Goal: Transaction & Acquisition: Purchase product/service

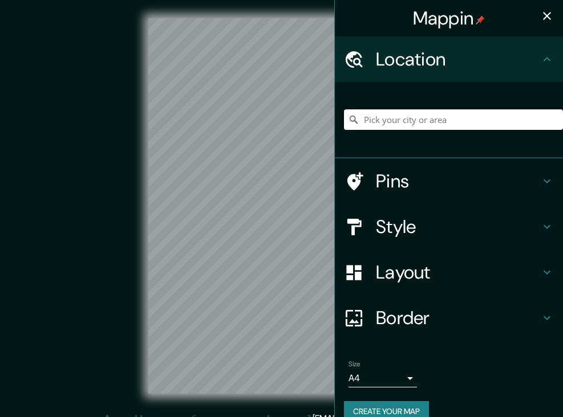
click at [400, 117] on input "Pick your city or area" at bounding box center [453, 120] width 219 height 21
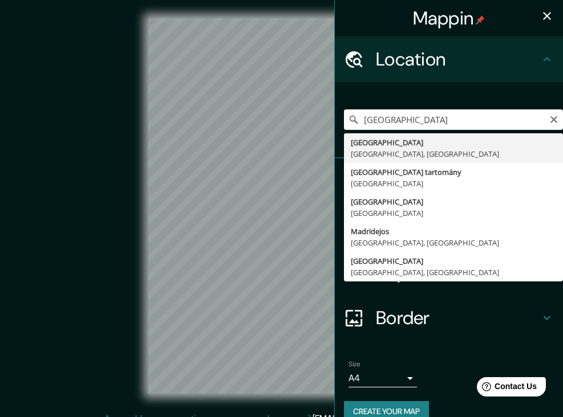
drag, startPoint x: 0, startPoint y: 0, endPoint x: 408, endPoint y: 154, distance: 436.4
type input "[GEOGRAPHIC_DATA], [GEOGRAPHIC_DATA], [GEOGRAPHIC_DATA]"
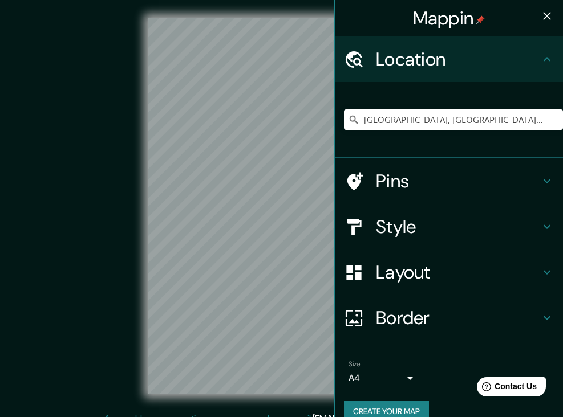
click at [546, 14] on icon "button" at bounding box center [547, 16] width 14 height 14
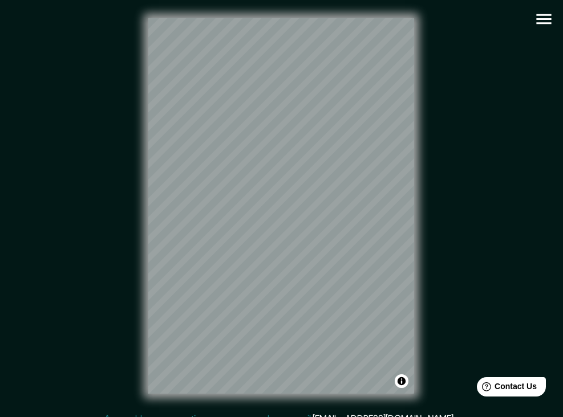
click at [537, 26] on icon "button" at bounding box center [544, 19] width 20 height 20
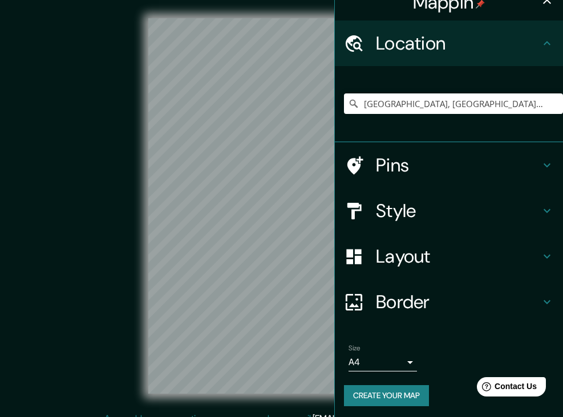
scroll to position [15, 0]
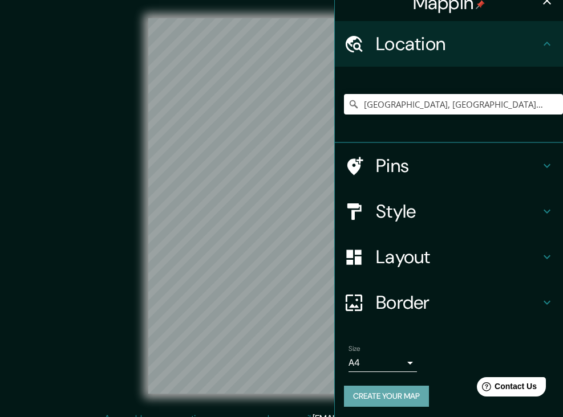
click at [382, 387] on button "Create your map" at bounding box center [386, 396] width 85 height 21
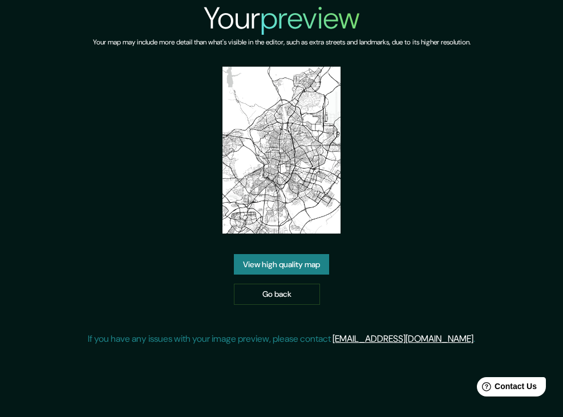
click at [266, 268] on link "View high quality map" at bounding box center [281, 264] width 95 height 21
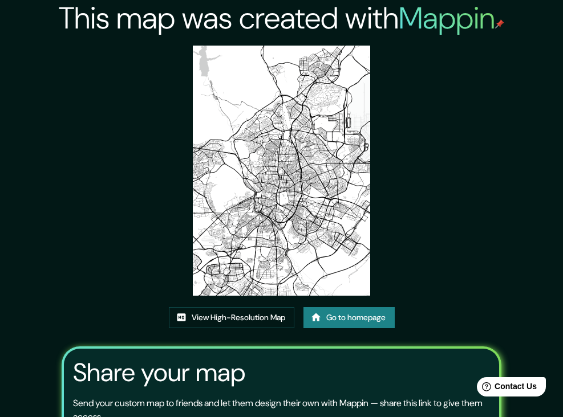
click at [271, 240] on img at bounding box center [281, 171] width 177 height 250
click at [221, 317] on link "View High-Resolution Map" at bounding box center [231, 317] width 125 height 21
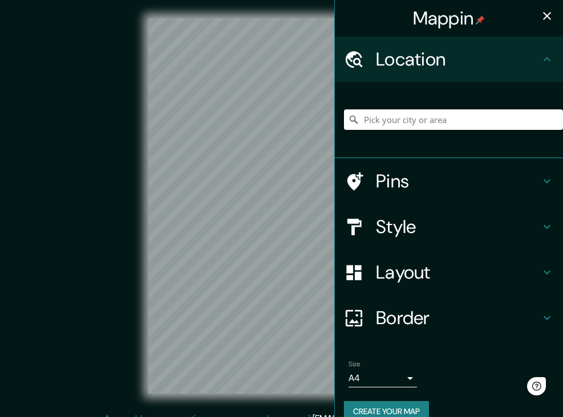
click at [457, 125] on input "Pick your city or area" at bounding box center [453, 120] width 219 height 21
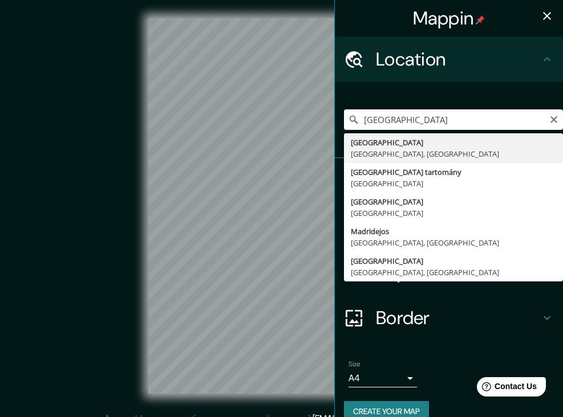
drag, startPoint x: 457, startPoint y: 125, endPoint x: 488, endPoint y: 161, distance: 47.8
type input "[GEOGRAPHIC_DATA], [GEOGRAPHIC_DATA], [GEOGRAPHIC_DATA]"
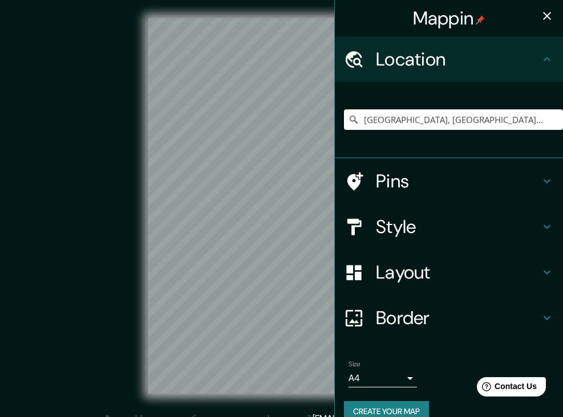
click at [552, 18] on icon "button" at bounding box center [547, 16] width 14 height 14
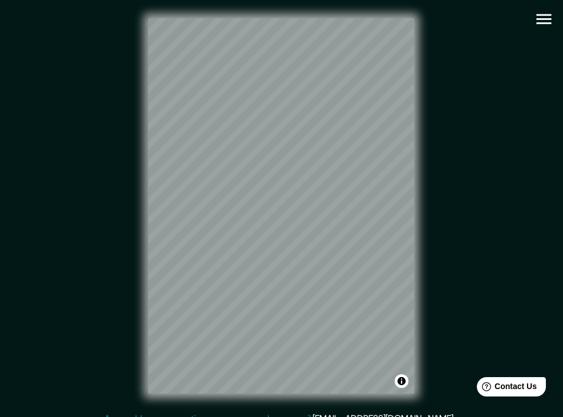
click at [544, 21] on icon "button" at bounding box center [544, 19] width 20 height 20
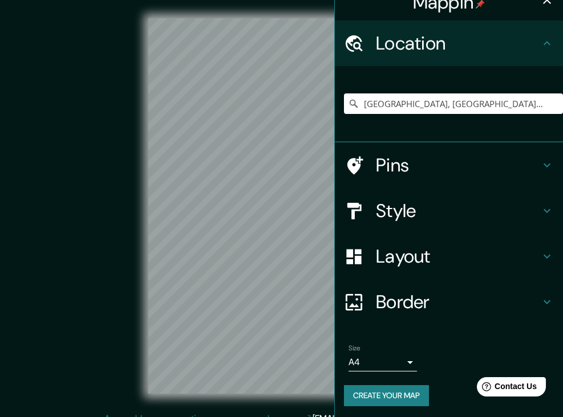
scroll to position [15, 0]
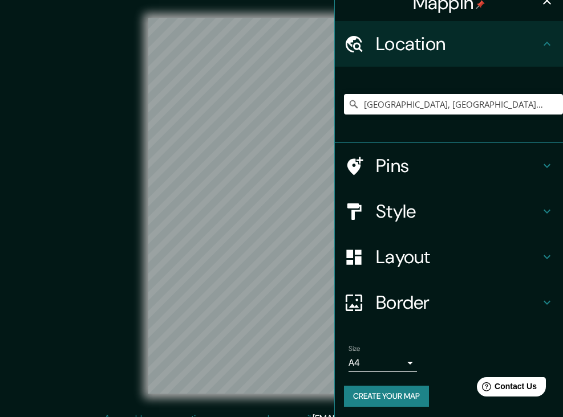
click at [435, 210] on h4 "Style" at bounding box center [458, 211] width 164 height 23
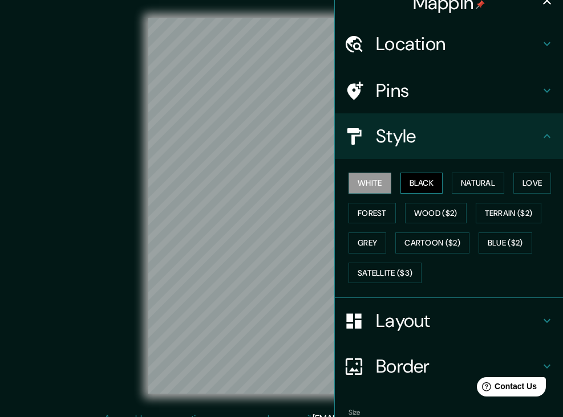
click at [436, 177] on button "Black" at bounding box center [421, 183] width 43 height 21
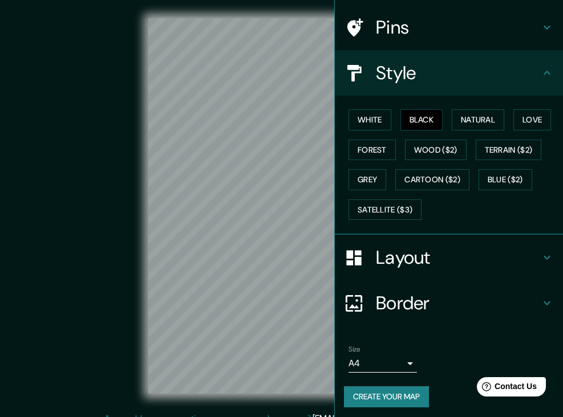
scroll to position [78, 0]
click at [395, 392] on button "Create your map" at bounding box center [386, 397] width 85 height 21
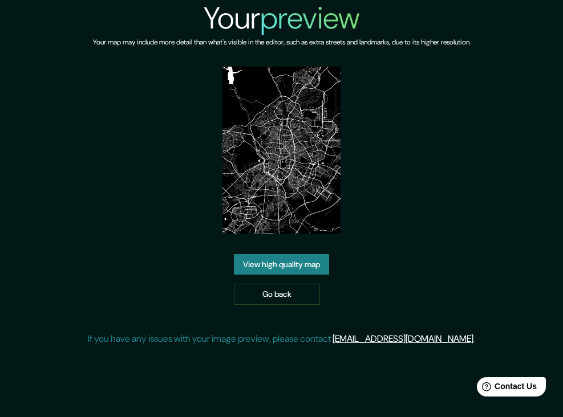
click at [278, 265] on link "View high quality map" at bounding box center [281, 264] width 95 height 21
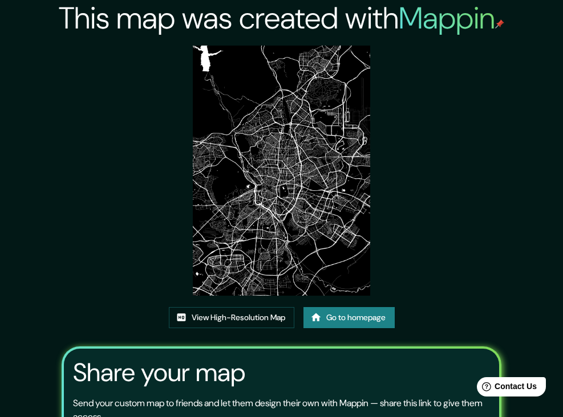
click at [278, 265] on img at bounding box center [281, 171] width 177 height 250
click at [253, 322] on link "View High-Resolution Map" at bounding box center [231, 317] width 125 height 21
